Goal: Information Seeking & Learning: Learn about a topic

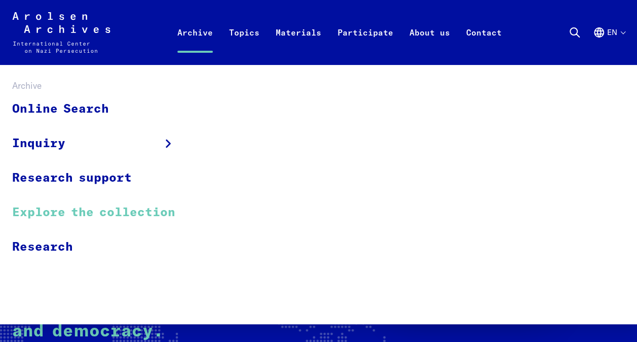
click at [64, 205] on link "Explore the collection" at bounding box center [100, 212] width 176 height 34
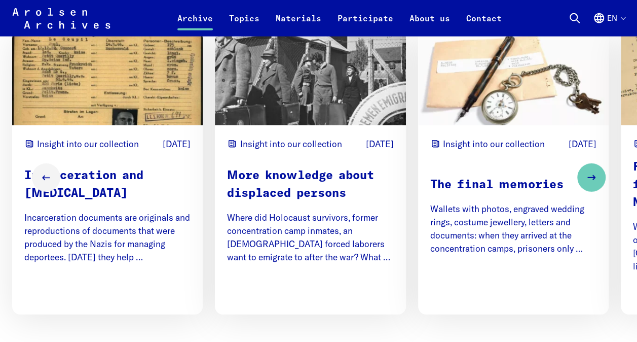
scroll to position [1277, 0]
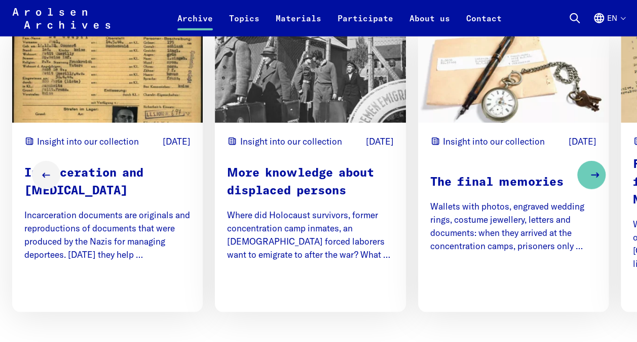
click at [597, 178] on icon "Next slide" at bounding box center [595, 175] width 12 height 12
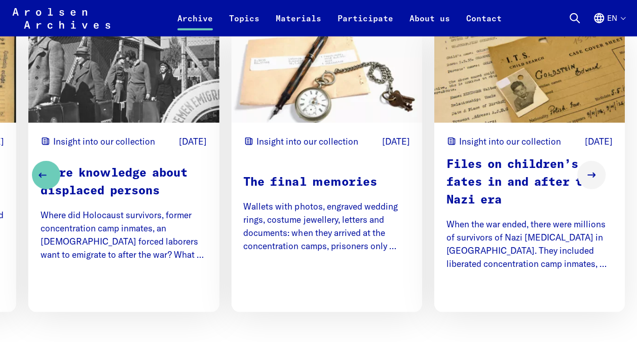
click at [45, 177] on button "Previous slide" at bounding box center [46, 175] width 28 height 28
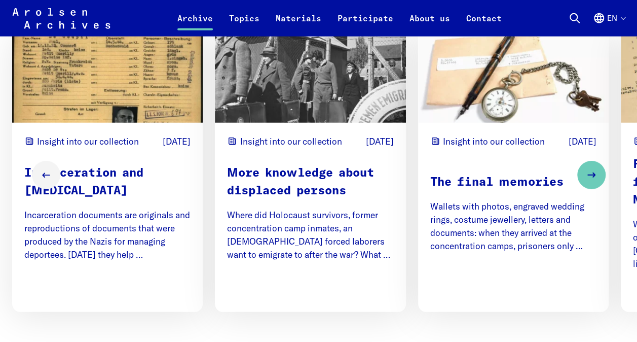
click at [69, 197] on p "Incarceration and Persecution" at bounding box center [107, 182] width 166 height 35
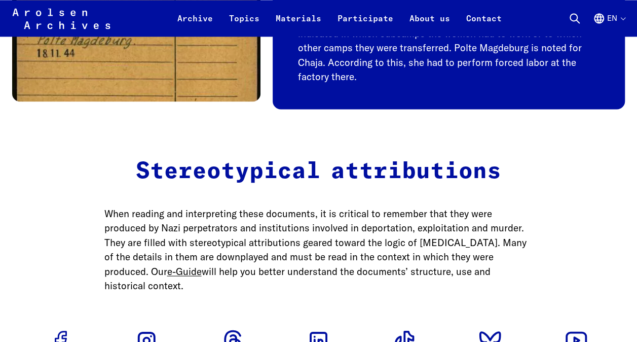
scroll to position [2737, 0]
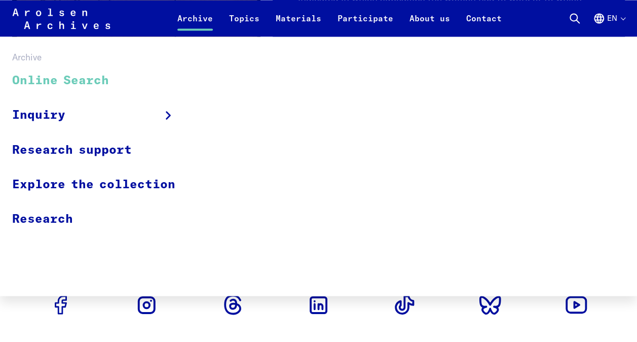
click at [107, 75] on link "Online Search" at bounding box center [100, 81] width 176 height 34
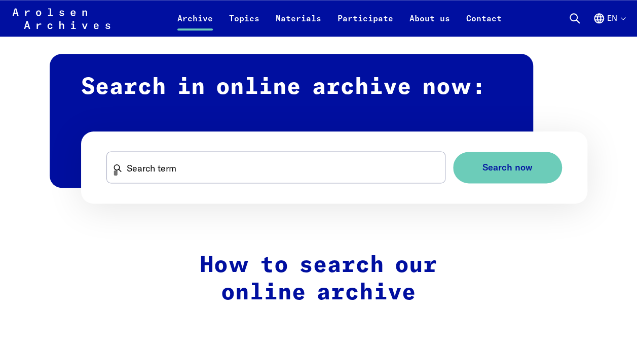
scroll to position [573, 0]
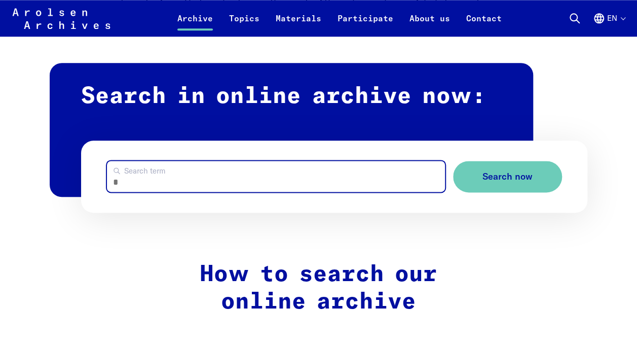
click at [263, 177] on input "Search term" at bounding box center [276, 176] width 339 height 31
type input "**********"
click at [453, 161] on button "Search now" at bounding box center [507, 177] width 109 height 32
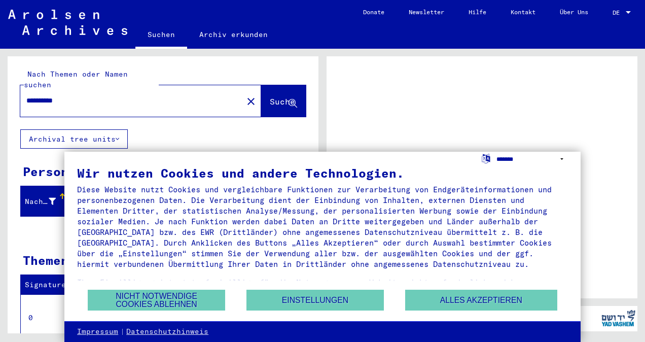
click at [560, 157] on select "**********" at bounding box center [531, 159] width 71 height 15
select select "*****"
click at [496, 152] on select "**********" at bounding box center [531, 159] width 71 height 15
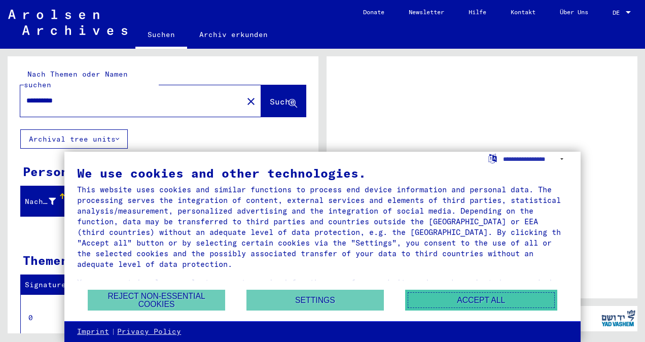
click at [489, 304] on button "Accept all" at bounding box center [481, 299] width 152 height 21
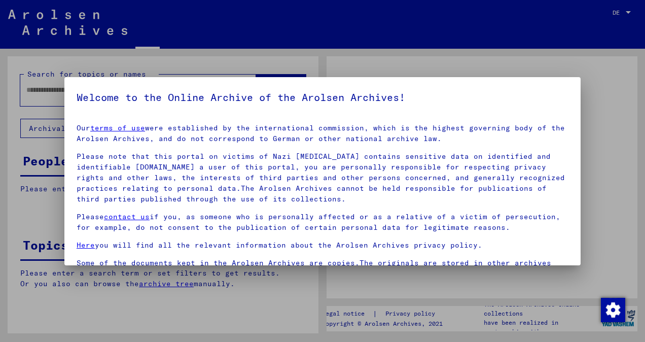
type input "**********"
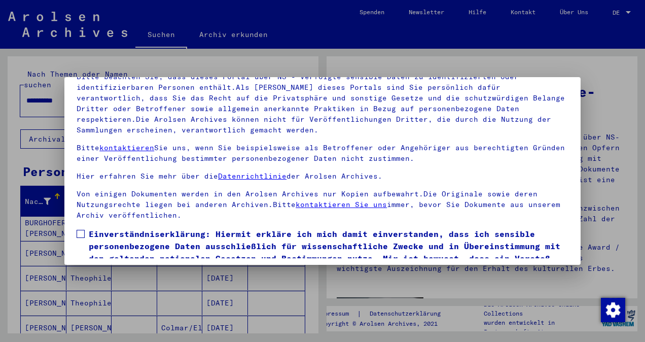
scroll to position [85, 0]
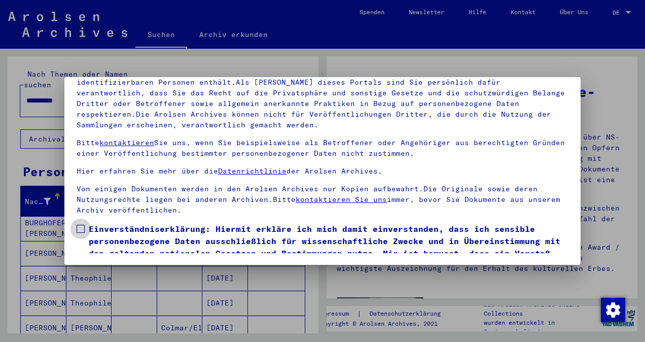
click at [85, 225] on label "Einverständniserklärung: Hiermit erkläre ich mich damit einverstanden, dass ich…" at bounding box center [323, 247] width 492 height 49
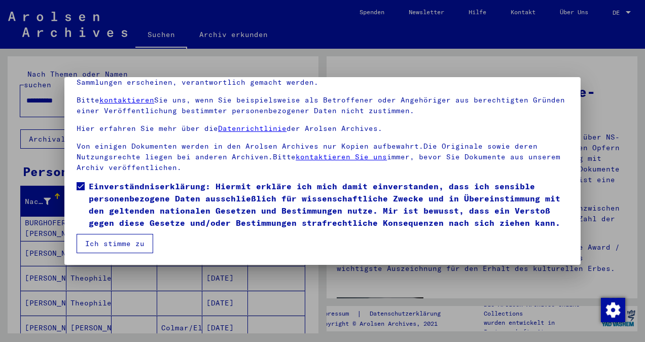
click at [100, 242] on button "Ich stimme zu" at bounding box center [115, 243] width 77 height 19
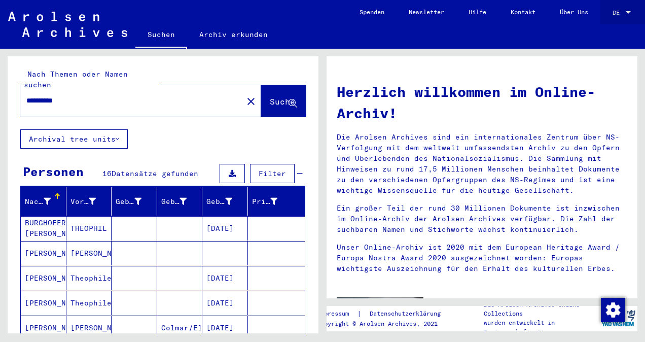
click at [620, 14] on span "DE" at bounding box center [617, 12] width 11 height 7
click at [615, 16] on span "English" at bounding box center [602, 18] width 25 height 8
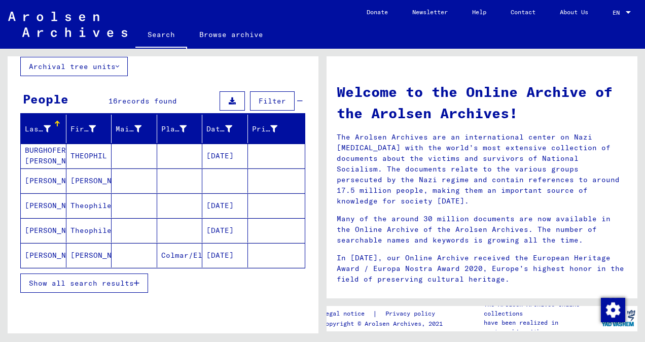
scroll to position [61, 0]
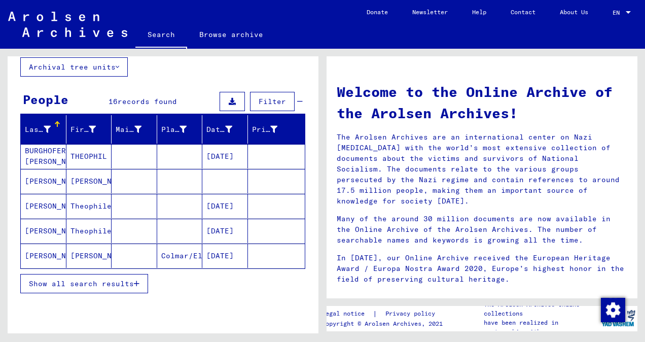
click at [77, 59] on button "Archival tree units" at bounding box center [73, 66] width 107 height 19
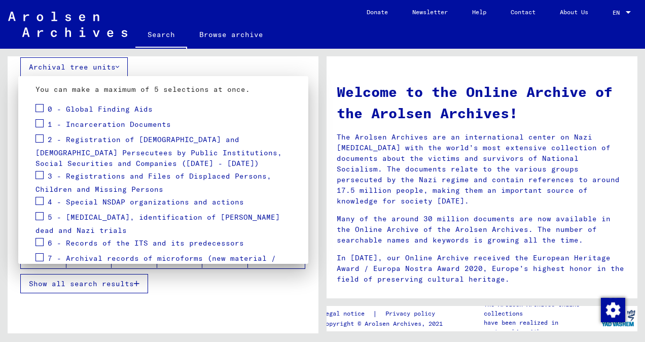
scroll to position [113, 0]
click at [40, 123] on span at bounding box center [39, 124] width 8 height 8
click at [226, 300] on div at bounding box center [322, 171] width 645 height 342
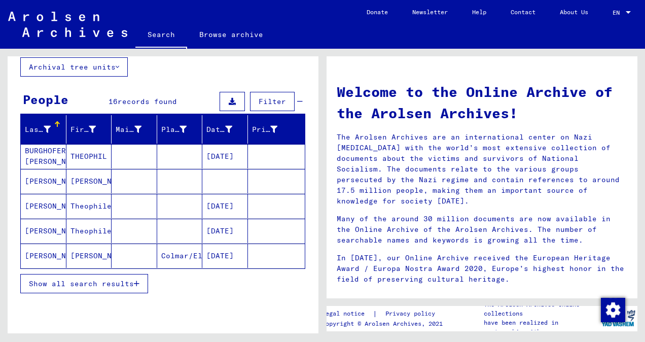
click at [135, 280] on icon "button" at bounding box center [137, 283] width 6 height 7
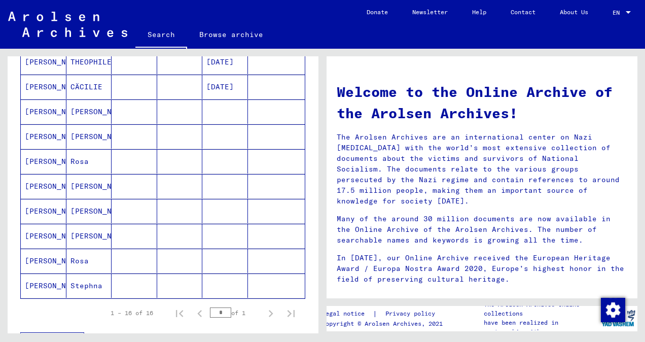
scroll to position [325, 0]
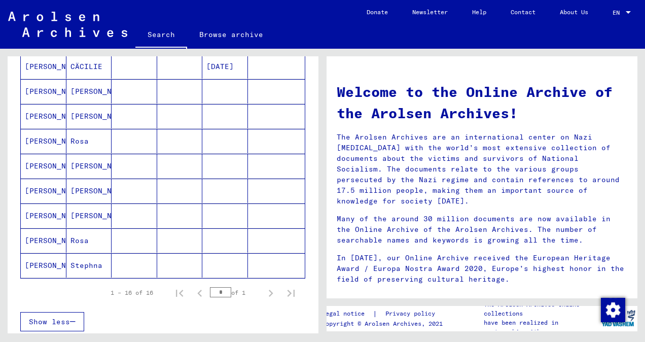
click at [74, 92] on mat-cell "[PERSON_NAME]" at bounding box center [89, 91] width 46 height 24
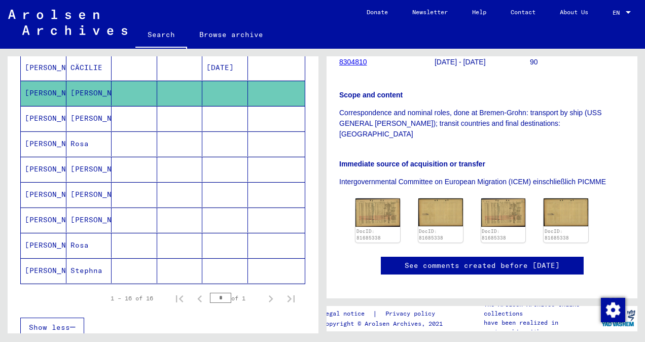
scroll to position [203, 0]
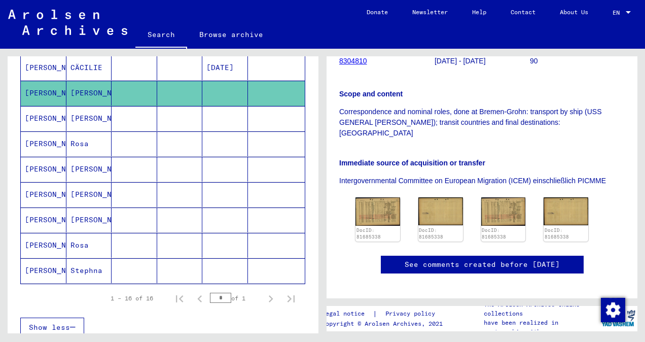
click at [76, 193] on mat-cell "[PERSON_NAME]" at bounding box center [89, 194] width 46 height 25
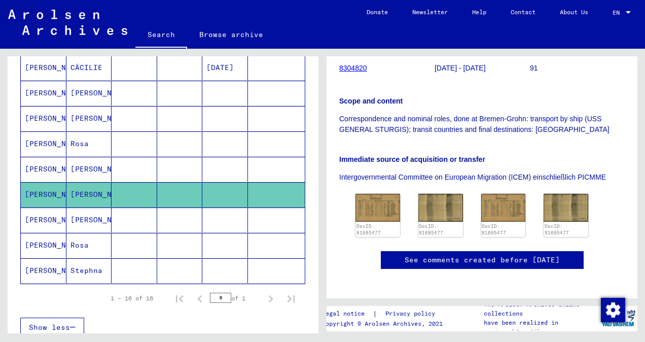
scroll to position [180, 0]
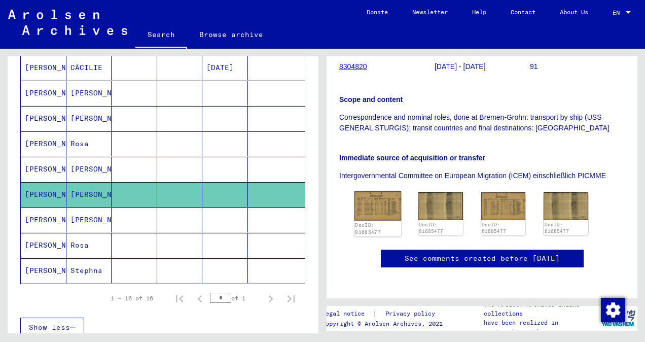
click at [374, 214] on img at bounding box center [377, 205] width 47 height 29
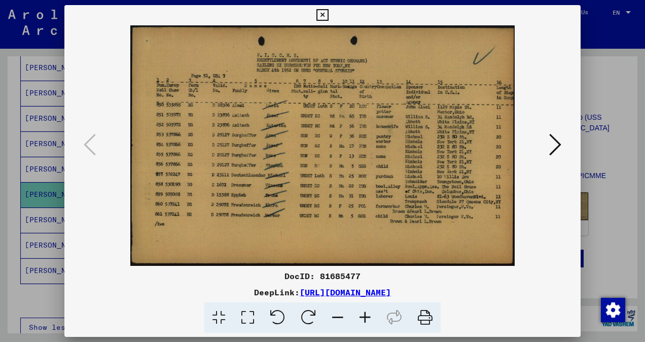
click at [560, 138] on icon at bounding box center [555, 144] width 12 height 24
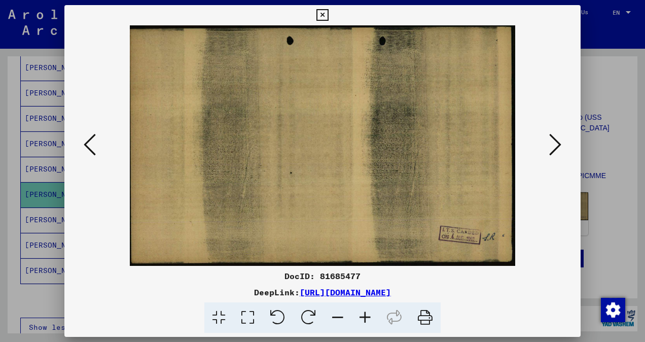
click at [560, 138] on icon at bounding box center [555, 144] width 12 height 24
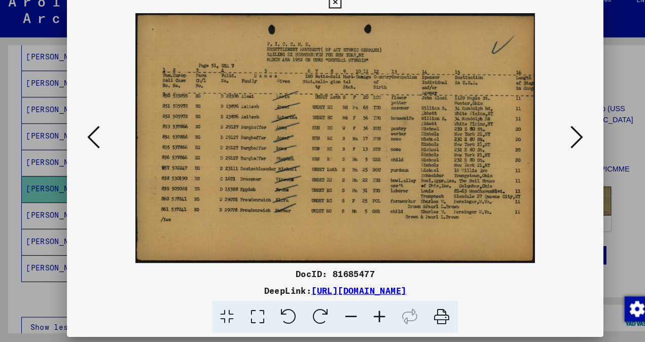
scroll to position [0, 0]
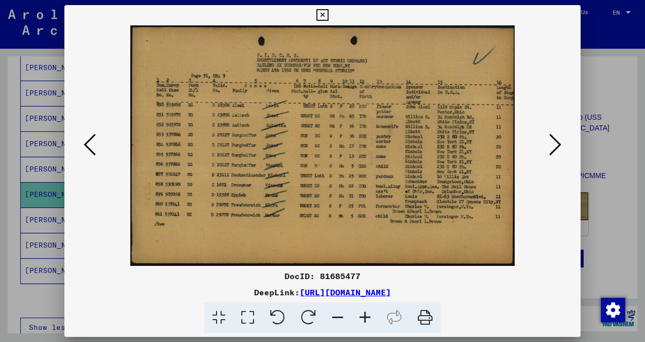
click at [327, 10] on icon at bounding box center [322, 15] width 12 height 12
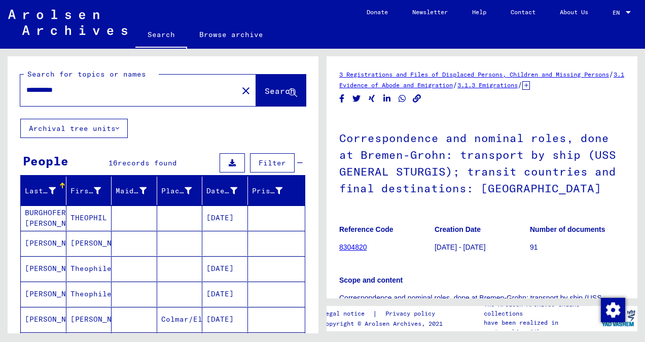
click at [530, 86] on icon at bounding box center [526, 85] width 8 height 9
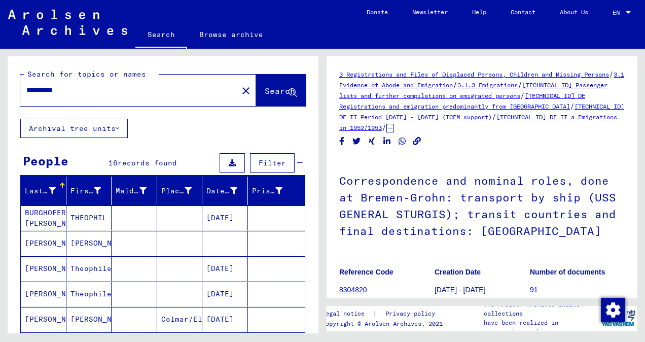
click at [457, 77] on link "3 Registrations and Files of Displaced Persons, Children and Missing Persons" at bounding box center [474, 74] width 270 height 8
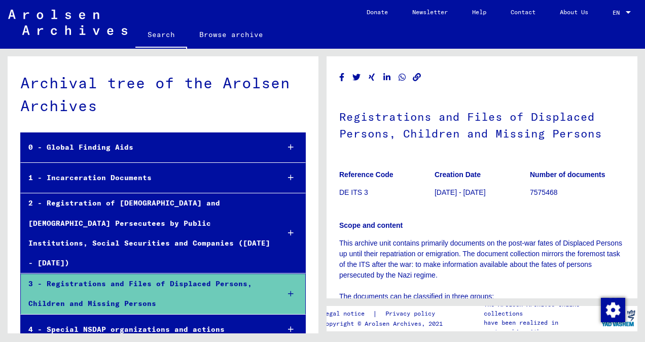
click at [284, 181] on div at bounding box center [290, 178] width 29 height 30
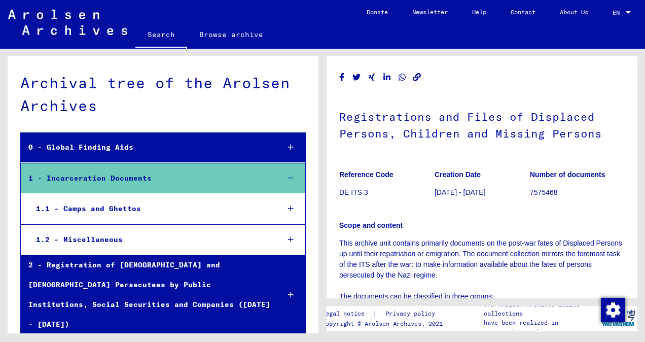
click at [284, 203] on div at bounding box center [290, 209] width 29 height 30
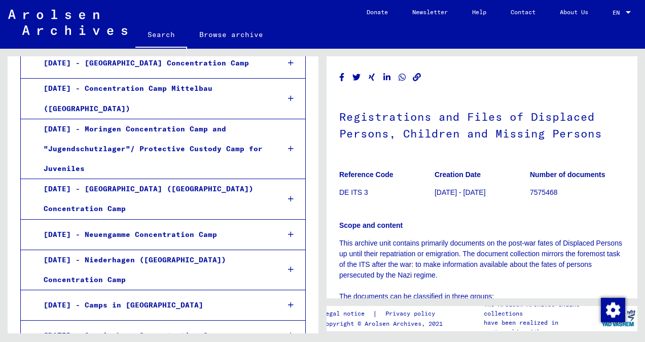
scroll to position [1071, 0]
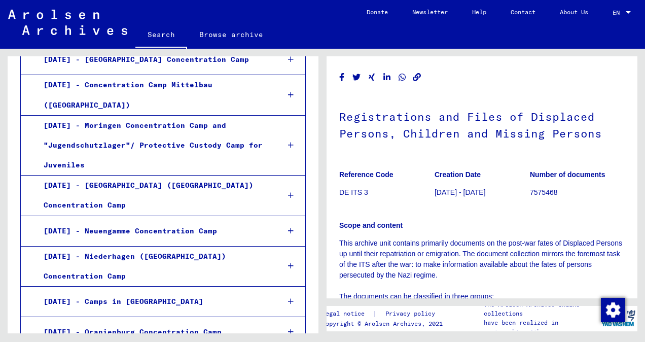
click at [288, 328] on icon at bounding box center [291, 331] width 6 height 7
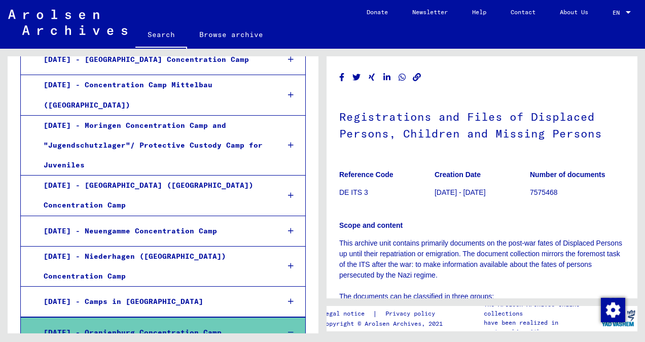
click at [288, 328] on icon at bounding box center [291, 331] width 6 height 7
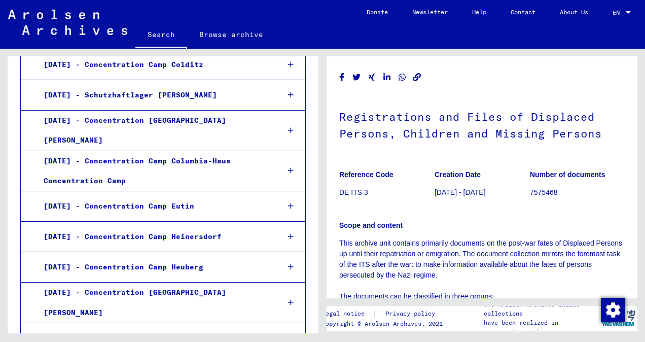
scroll to position [1855, 0]
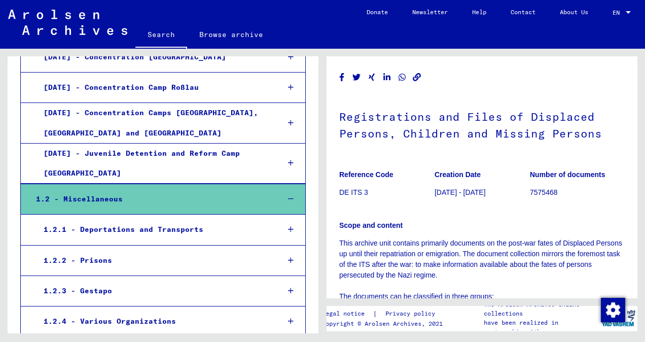
scroll to position [2160, 0]
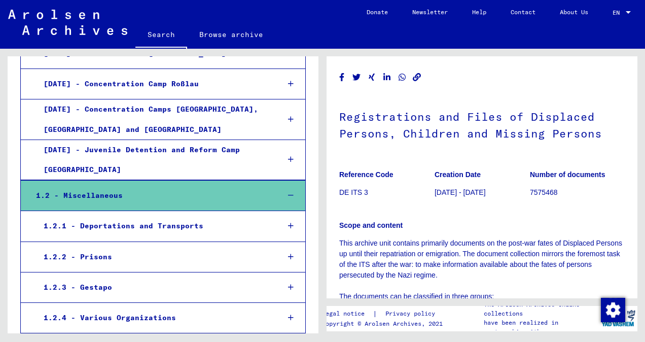
click at [288, 314] on icon at bounding box center [291, 317] width 6 height 7
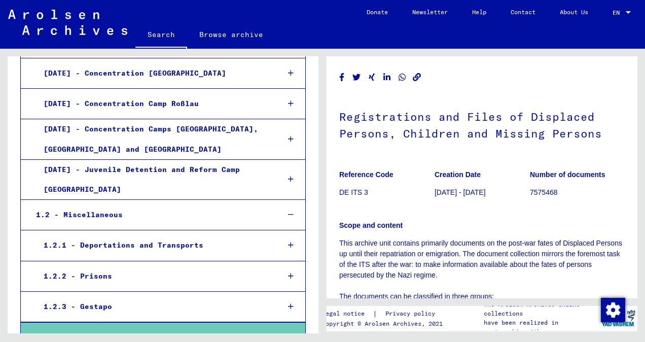
scroll to position [2140, 0]
click at [288, 242] on icon at bounding box center [291, 245] width 6 height 7
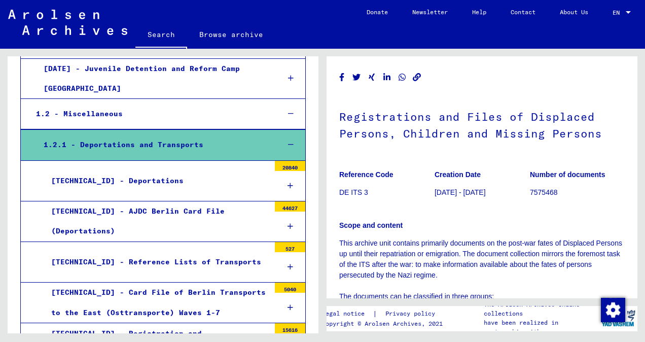
scroll to position [2221, 0]
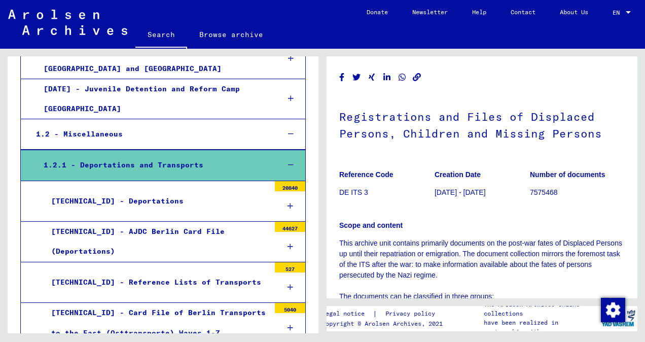
click at [287, 202] on icon at bounding box center [290, 205] width 6 height 7
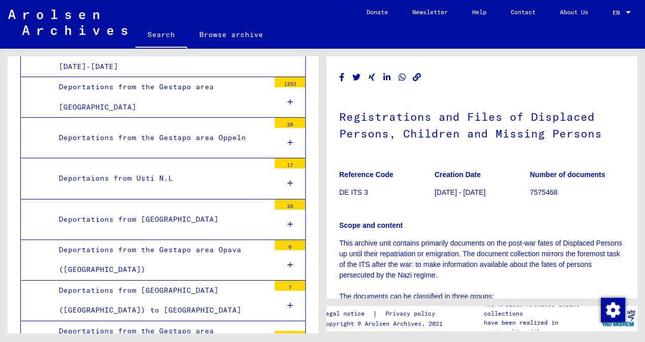
scroll to position [3153, 0]
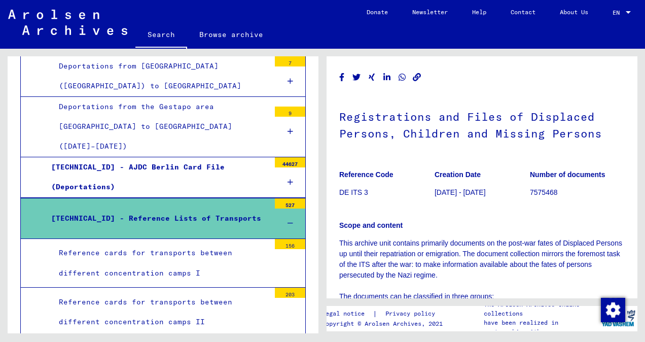
scroll to position [3396, 0]
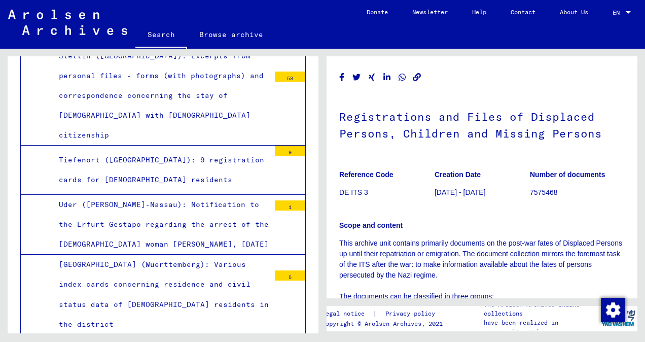
scroll to position [7248, 0]
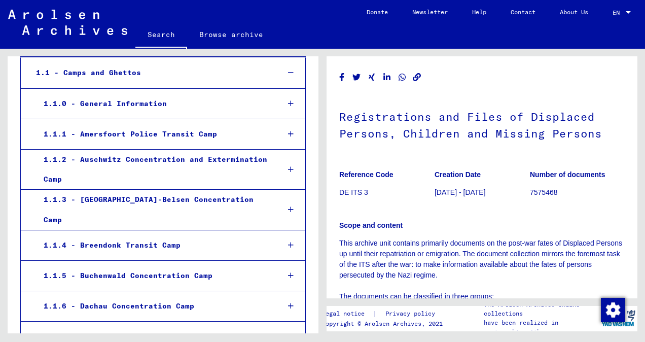
scroll to position [95, 0]
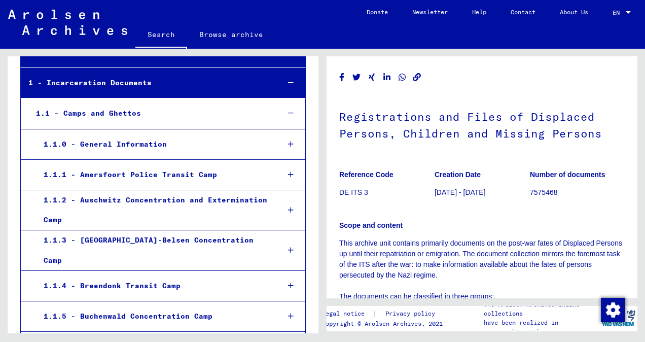
click at [290, 113] on div at bounding box center [290, 113] width 29 height 30
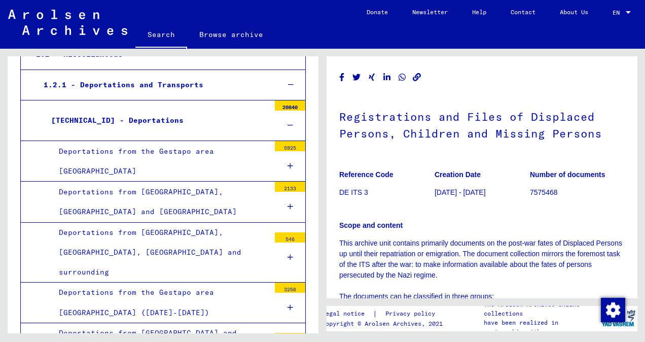
scroll to position [193, 0]
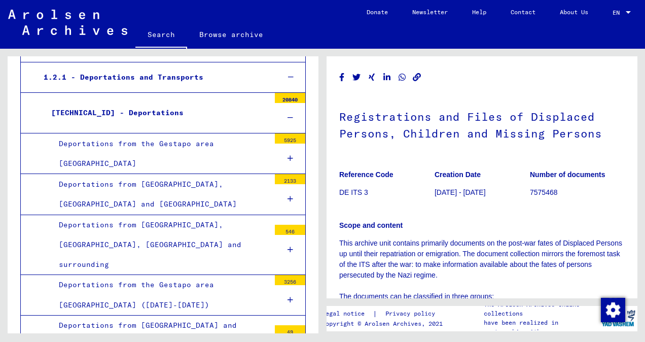
click at [287, 114] on icon at bounding box center [290, 117] width 6 height 7
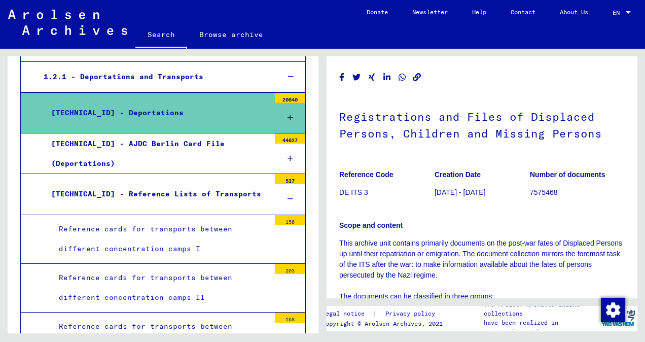
click at [287, 196] on icon at bounding box center [290, 198] width 6 height 7
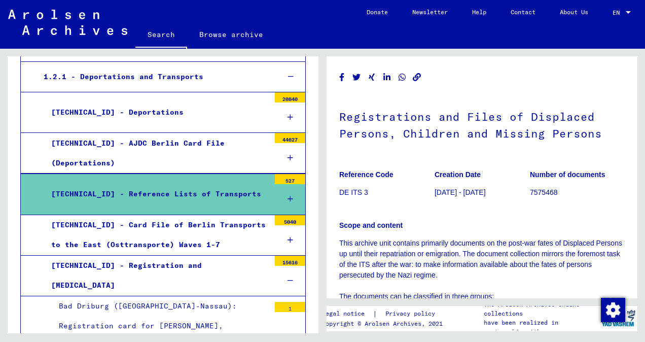
click at [287, 275] on div at bounding box center [290, 281] width 30 height 30
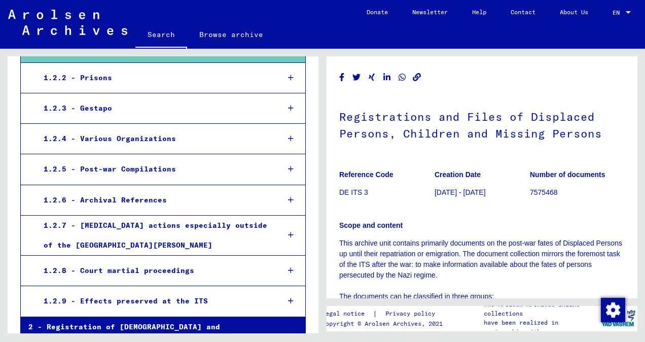
scroll to position [434, 0]
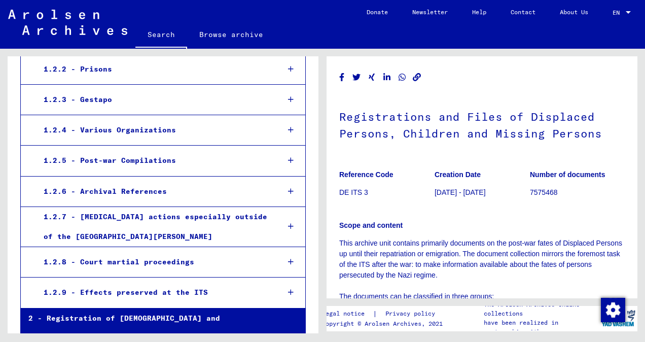
click at [288, 223] on icon at bounding box center [291, 226] width 6 height 7
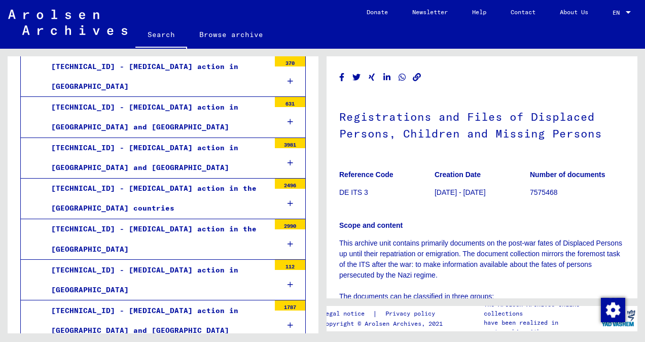
scroll to position [1413, 0]
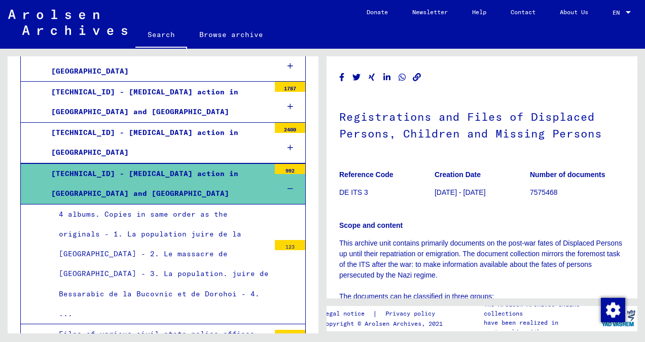
scroll to position [1616, 0]
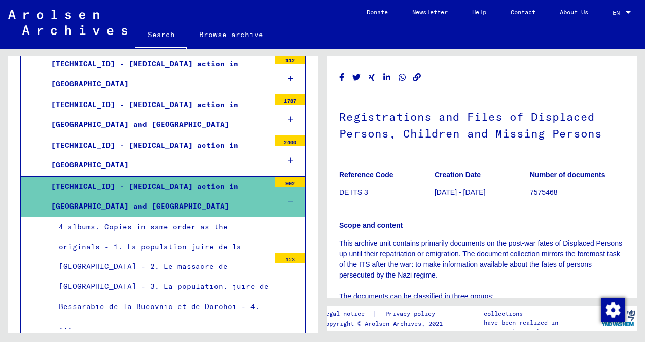
click at [211, 217] on div "4 albums. Copies in same order as the originals - 1. La population juire de la …" at bounding box center [160, 276] width 218 height 119
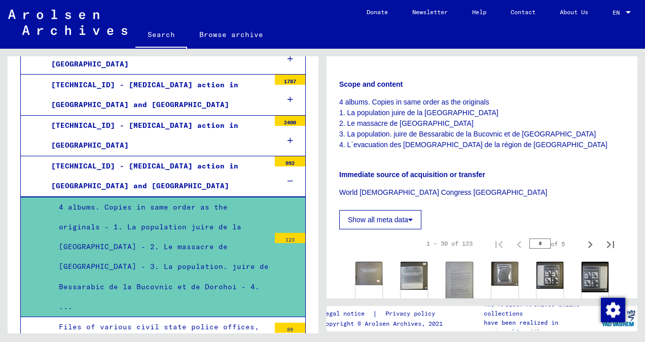
scroll to position [219, 0]
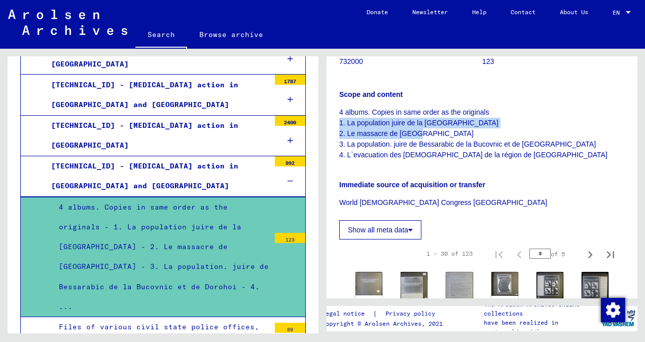
drag, startPoint x: 638, startPoint y: 127, endPoint x: 638, endPoint y: 133, distance: 6.6
click at [638, 133] on div "1 Incarceration Documents / 1.2 Miscellaneous / 1.2.7 [MEDICAL_DATA] actions es…" at bounding box center [484, 191] width 322 height 284
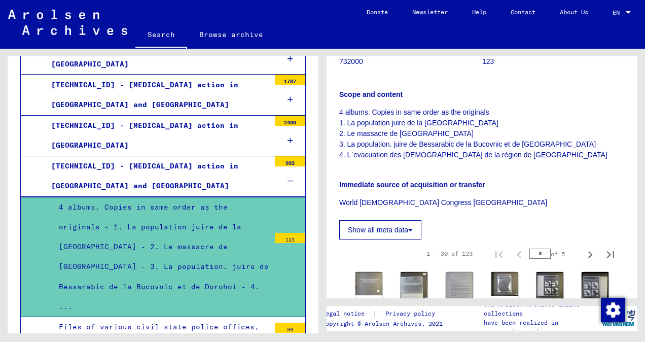
click at [615, 197] on div "Immediate source of acquisition or transfer World [DEMOGRAPHIC_DATA] Congress […" at bounding box center [481, 187] width 285 height 41
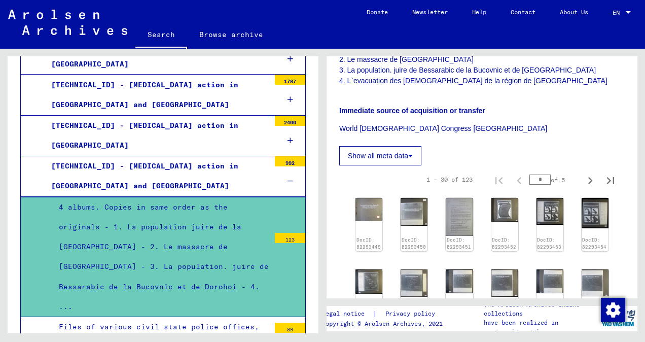
scroll to position [313, 0]
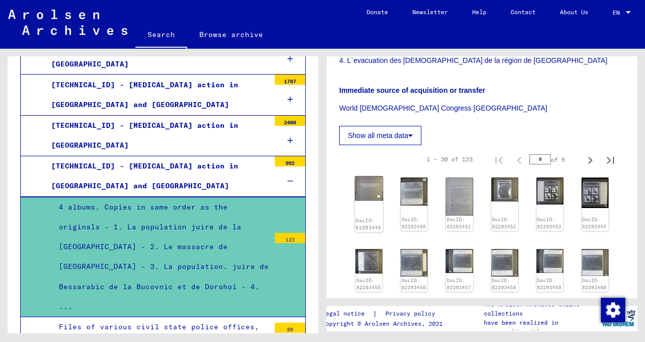
click at [372, 191] on img at bounding box center [369, 188] width 28 height 24
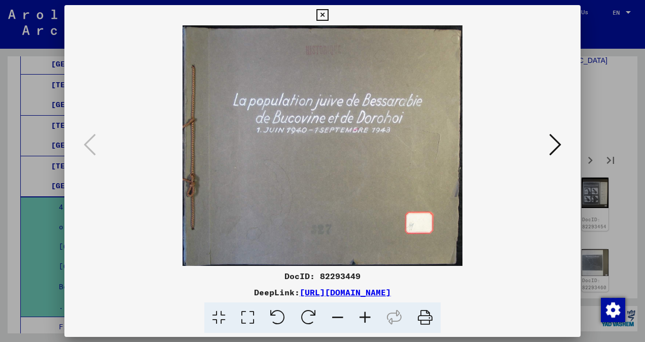
click at [556, 135] on icon at bounding box center [555, 144] width 12 height 24
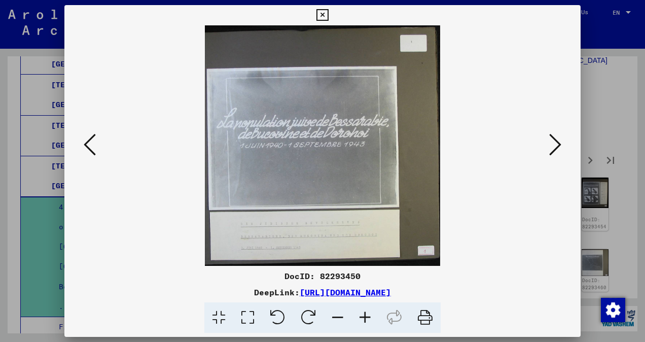
click at [560, 133] on icon at bounding box center [555, 144] width 12 height 24
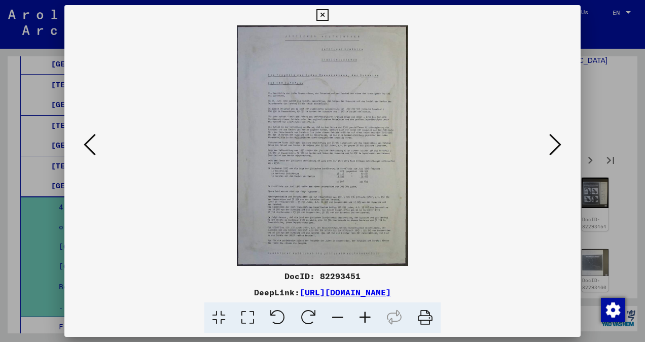
click at [364, 316] on icon at bounding box center [364, 317] width 27 height 31
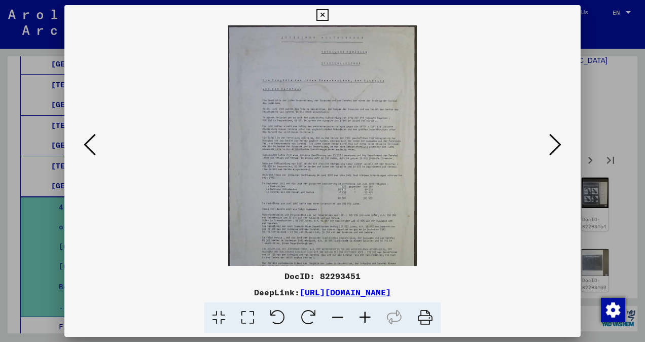
click at [364, 316] on icon at bounding box center [364, 317] width 27 height 31
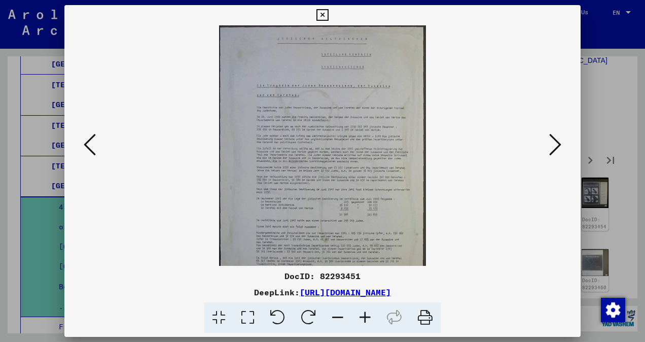
click at [364, 316] on icon at bounding box center [364, 317] width 27 height 31
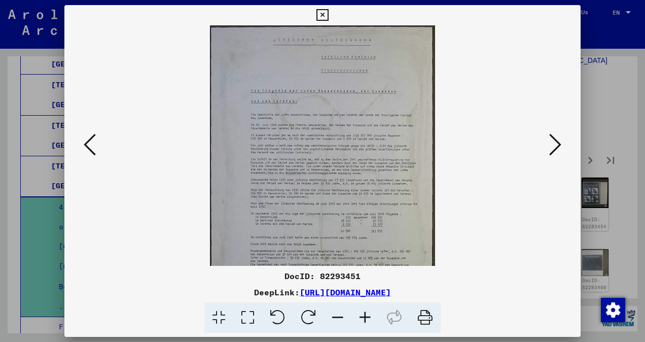
click at [364, 316] on icon at bounding box center [364, 317] width 27 height 31
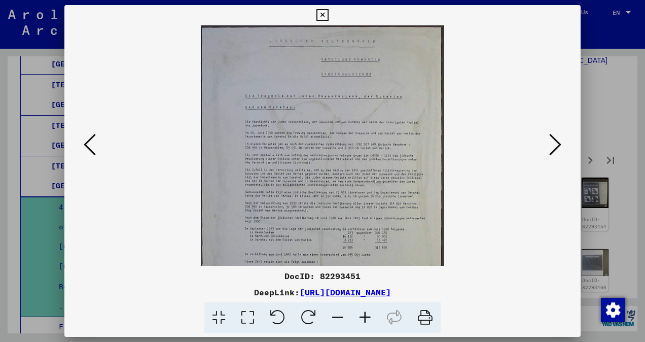
click at [364, 316] on icon at bounding box center [364, 317] width 27 height 31
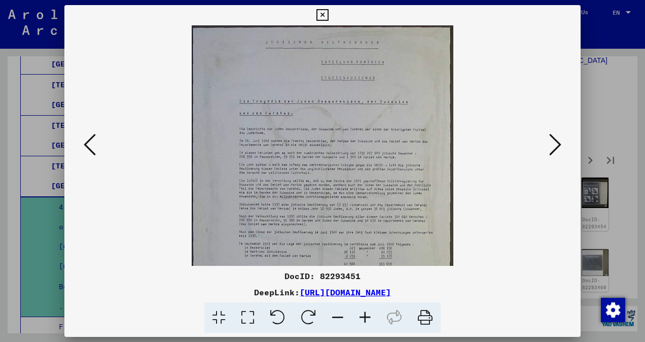
click at [364, 316] on icon at bounding box center [364, 317] width 27 height 31
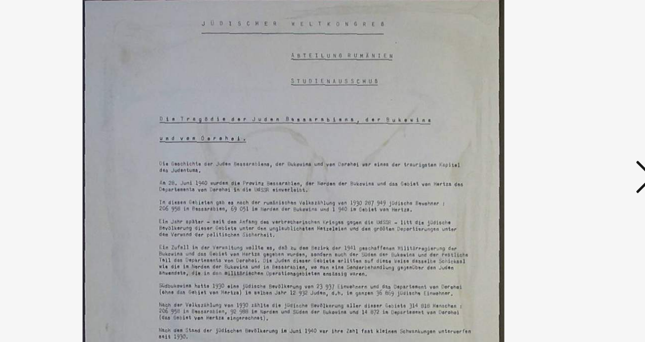
scroll to position [3, 0]
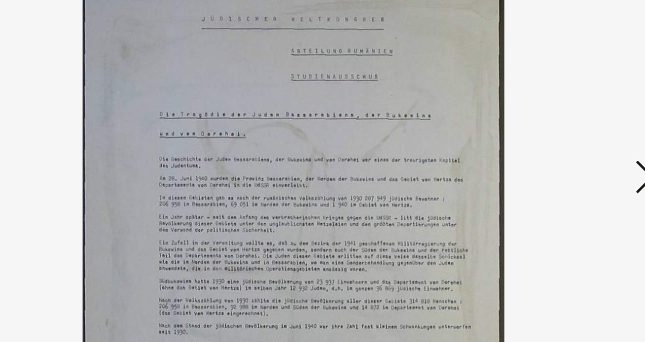
drag, startPoint x: 340, startPoint y: 119, endPoint x: 340, endPoint y: 109, distance: 9.6
click at [340, 109] on img at bounding box center [322, 218] width 279 height 392
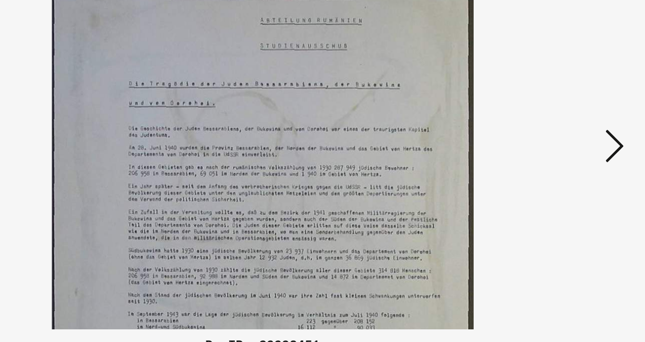
click at [553, 148] on icon at bounding box center [555, 144] width 12 height 24
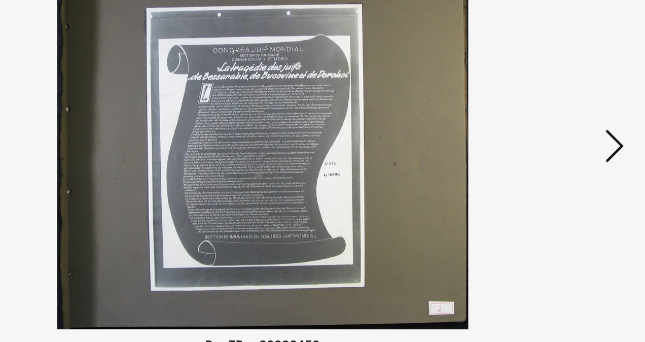
click at [558, 149] on icon at bounding box center [555, 144] width 12 height 24
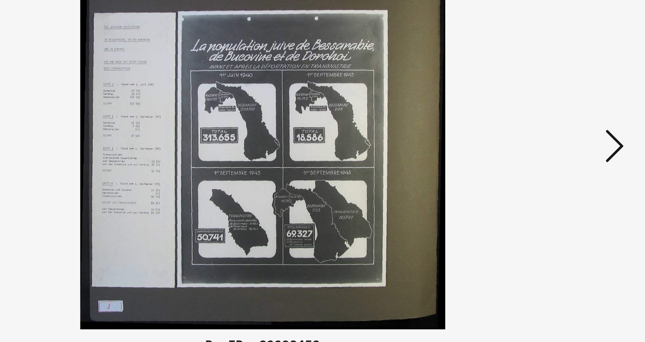
click at [558, 149] on icon at bounding box center [555, 144] width 12 height 24
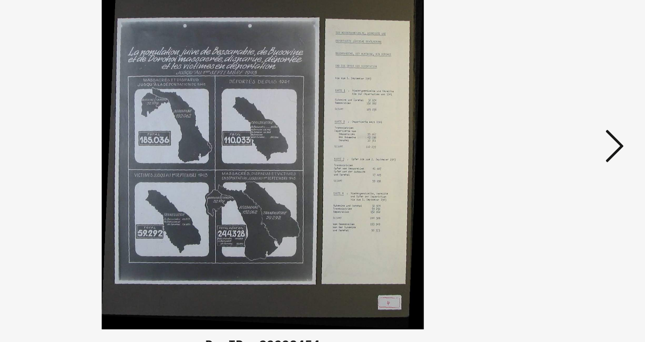
click at [558, 149] on icon at bounding box center [555, 144] width 12 height 24
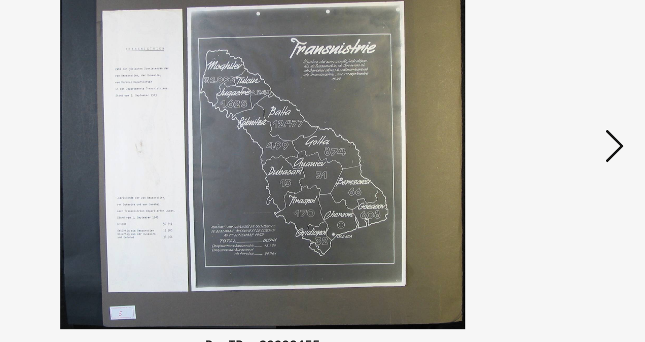
click at [558, 149] on icon at bounding box center [555, 144] width 12 height 24
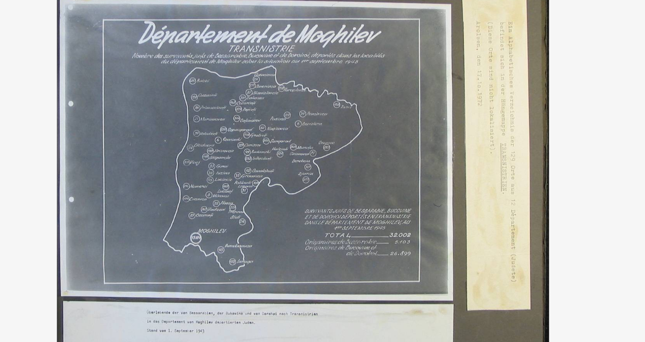
click at [459, 175] on viewer-one-image at bounding box center [322, 145] width 447 height 240
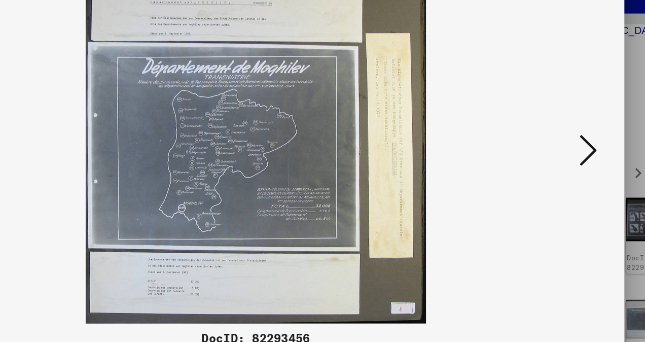
click at [553, 151] on icon at bounding box center [555, 144] width 12 height 24
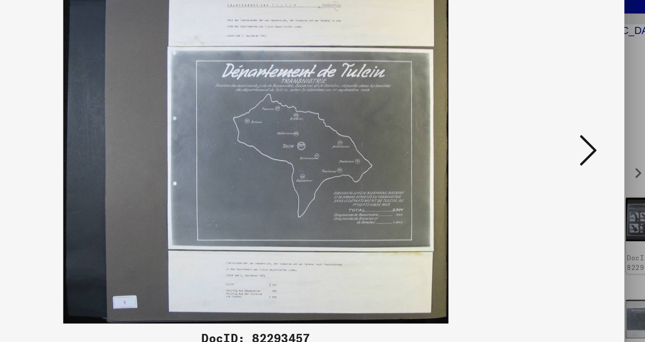
click at [557, 148] on icon at bounding box center [555, 144] width 12 height 24
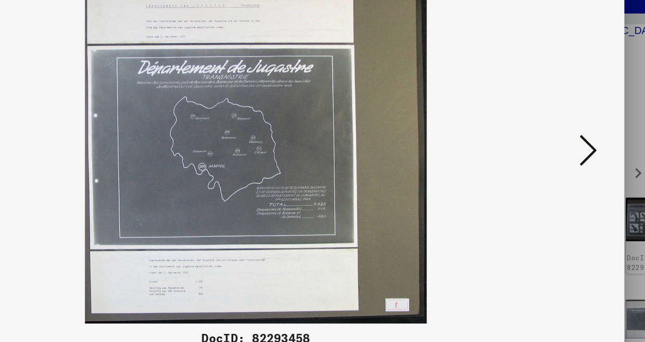
click at [552, 155] on icon at bounding box center [555, 144] width 12 height 24
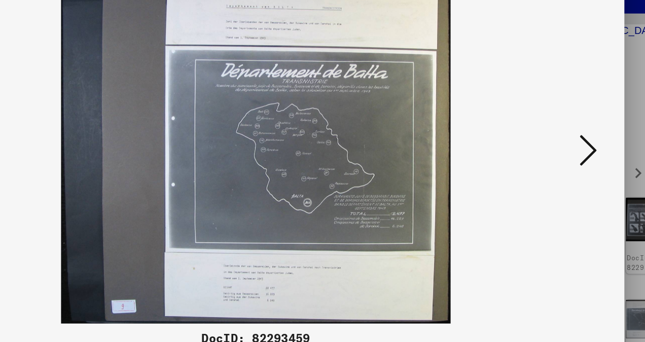
click at [558, 146] on icon at bounding box center [555, 144] width 12 height 24
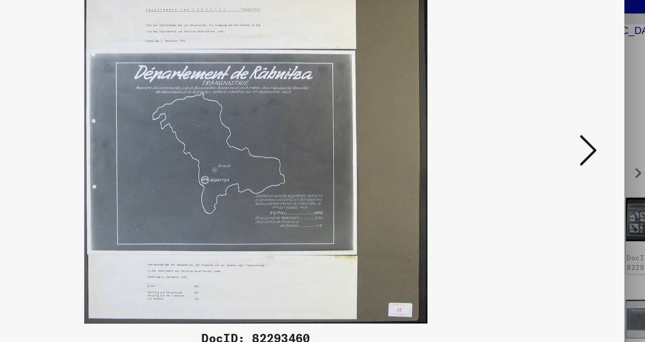
click at [561, 144] on icon at bounding box center [555, 144] width 12 height 24
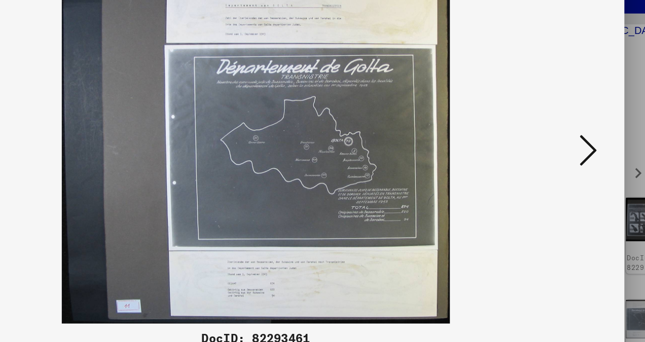
click at [554, 148] on icon at bounding box center [555, 144] width 12 height 24
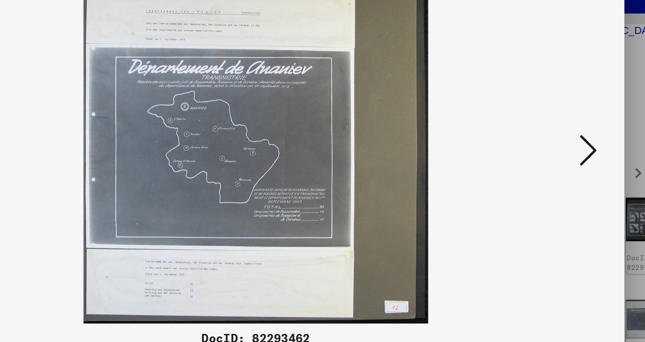
click at [554, 148] on icon at bounding box center [555, 144] width 12 height 24
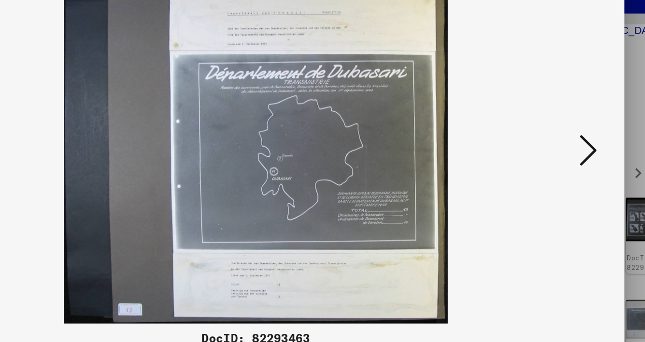
click at [554, 148] on icon at bounding box center [555, 144] width 12 height 24
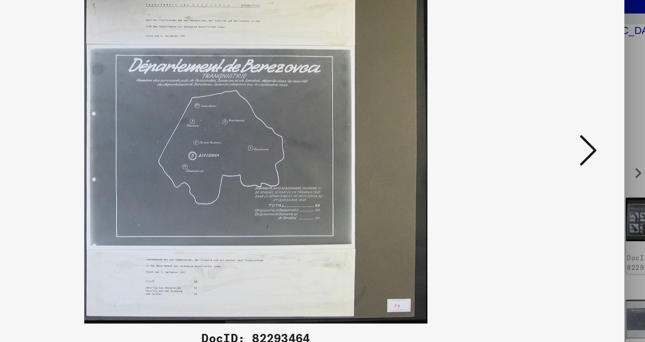
click at [554, 148] on icon at bounding box center [555, 144] width 12 height 24
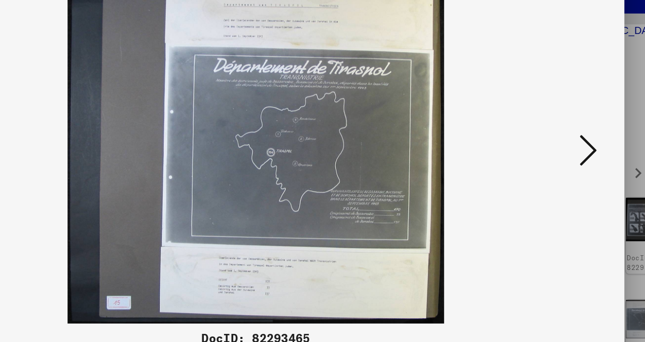
click at [554, 148] on icon at bounding box center [555, 144] width 12 height 24
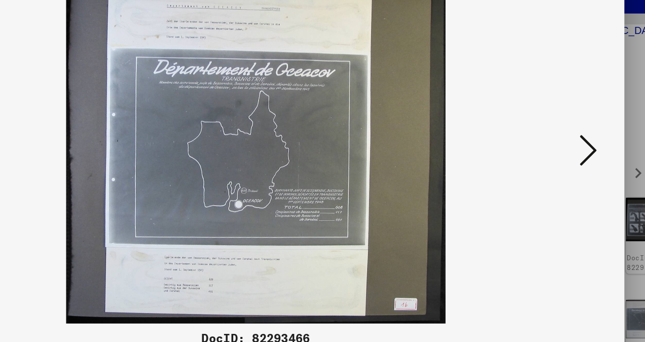
click at [554, 148] on icon at bounding box center [555, 144] width 12 height 24
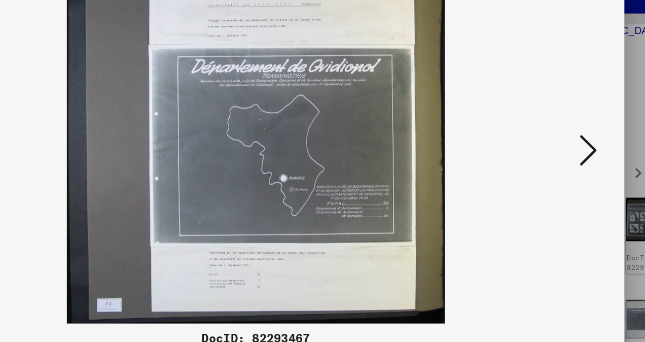
click at [554, 148] on icon at bounding box center [555, 144] width 12 height 24
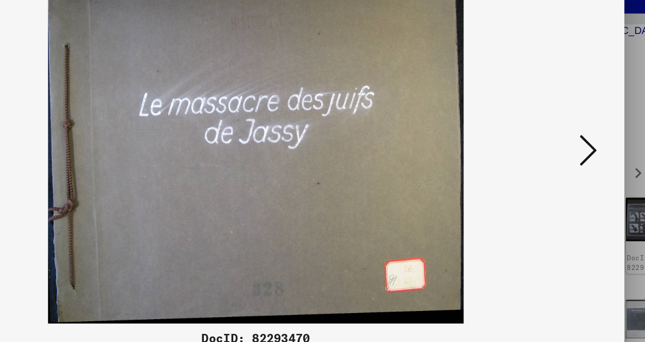
click at [554, 148] on icon at bounding box center [555, 144] width 12 height 24
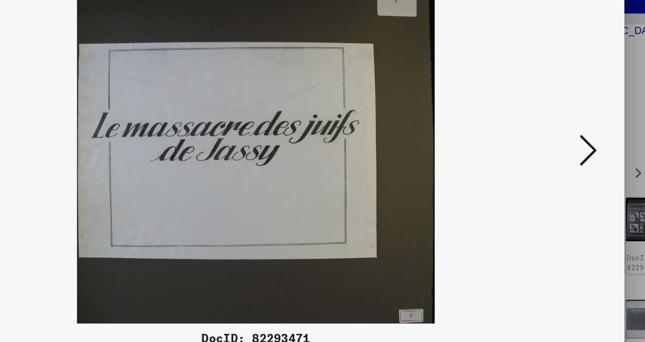
click at [554, 148] on icon at bounding box center [555, 144] width 12 height 24
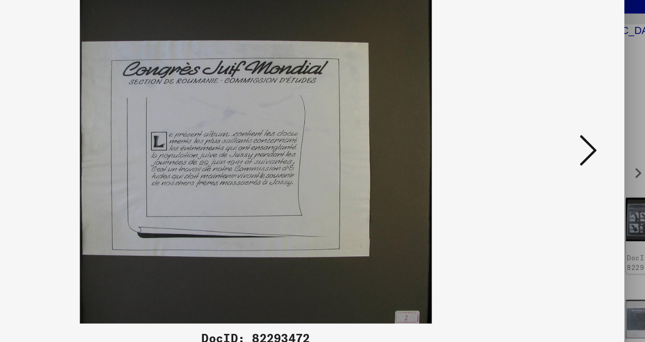
click at [554, 148] on icon at bounding box center [555, 144] width 12 height 24
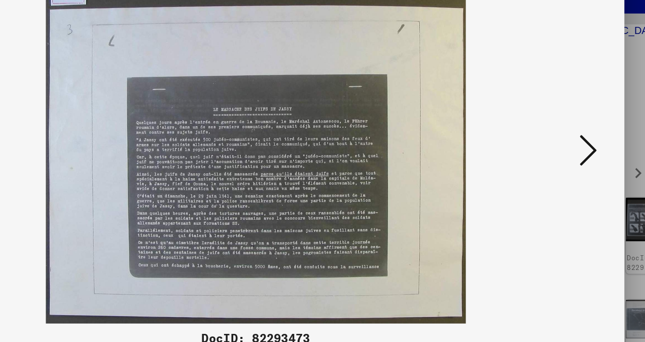
click at [554, 148] on icon at bounding box center [555, 144] width 12 height 24
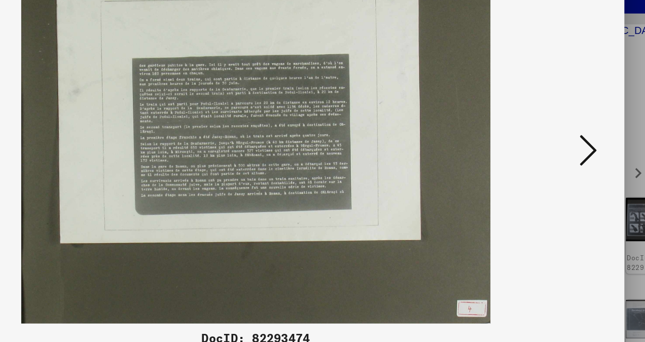
click at [554, 148] on icon at bounding box center [555, 144] width 12 height 24
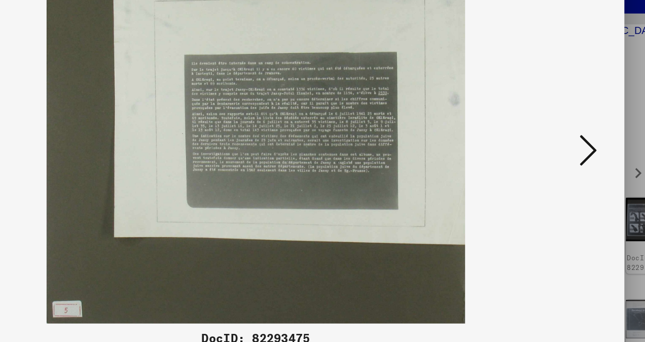
click at [554, 148] on icon at bounding box center [555, 144] width 12 height 24
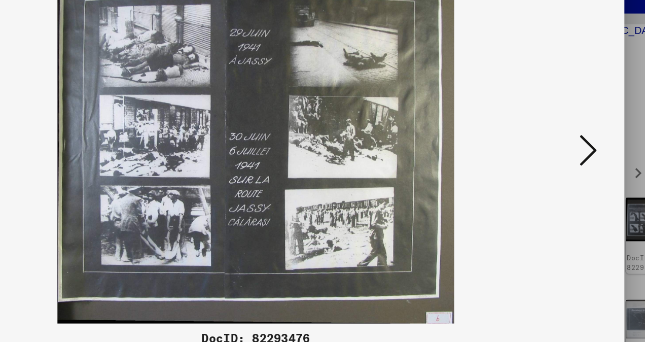
click at [554, 148] on icon at bounding box center [555, 144] width 12 height 24
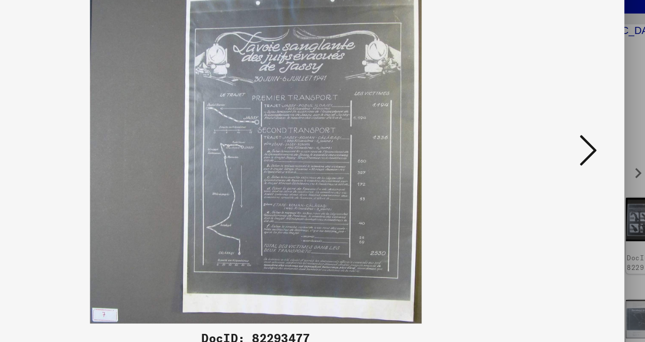
click at [554, 148] on icon at bounding box center [555, 144] width 12 height 24
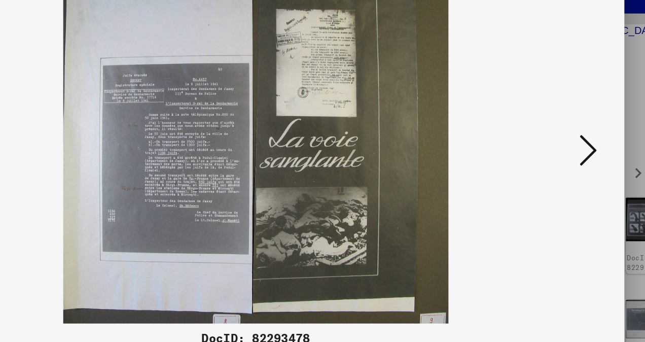
click at [554, 148] on icon at bounding box center [555, 144] width 12 height 24
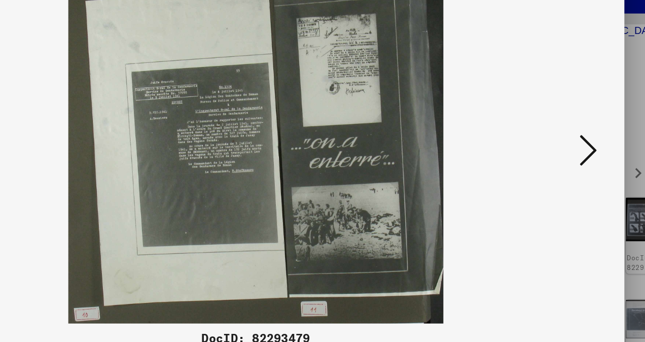
click at [554, 148] on icon at bounding box center [555, 144] width 12 height 24
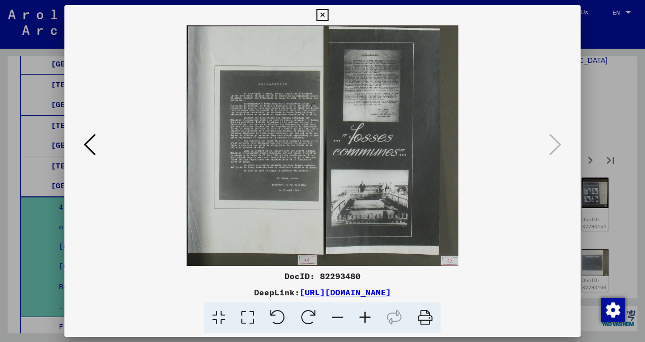
click at [323, 17] on icon at bounding box center [322, 15] width 12 height 12
